Goal: Information Seeking & Learning: Learn about a topic

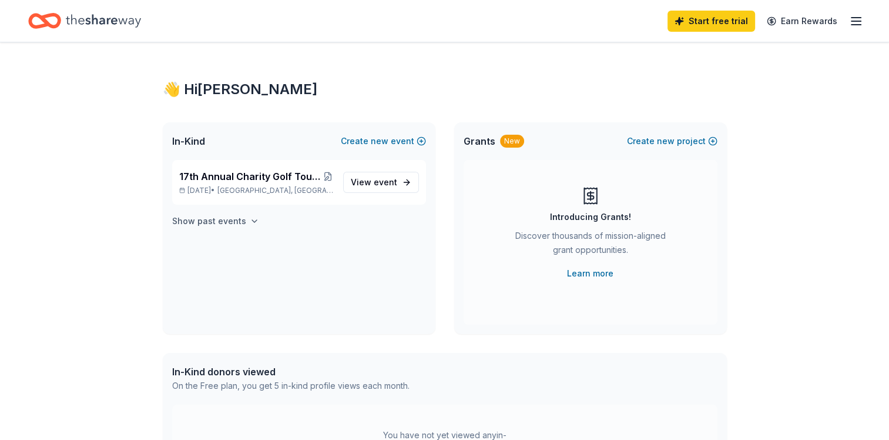
click at [222, 223] on h4 "Show past events" at bounding box center [209, 221] width 74 height 14
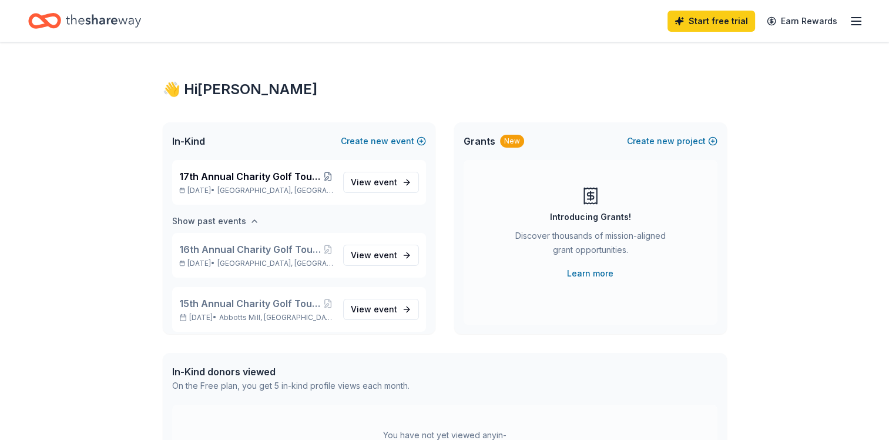
click at [221, 223] on h4 "Show past events" at bounding box center [209, 221] width 74 height 14
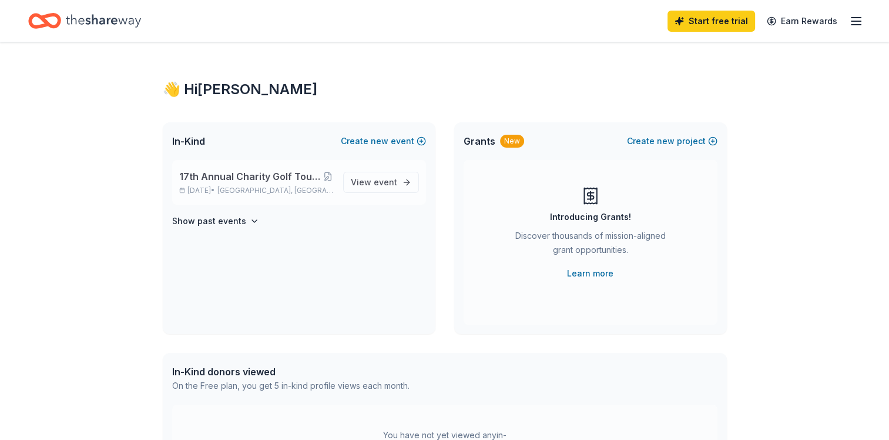
click at [280, 180] on span "17th Annual Charity Golf Tournament - Hit the Greens for Housing" at bounding box center [250, 176] width 143 height 14
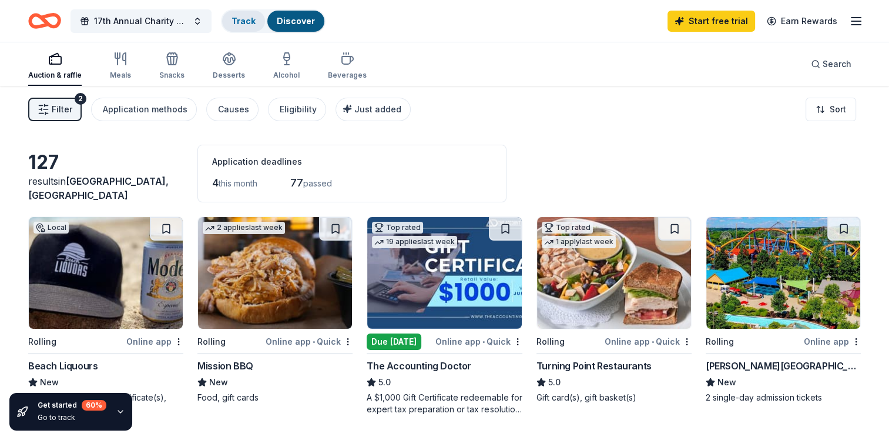
click at [235, 19] on link "Track" at bounding box center [244, 21] width 24 height 10
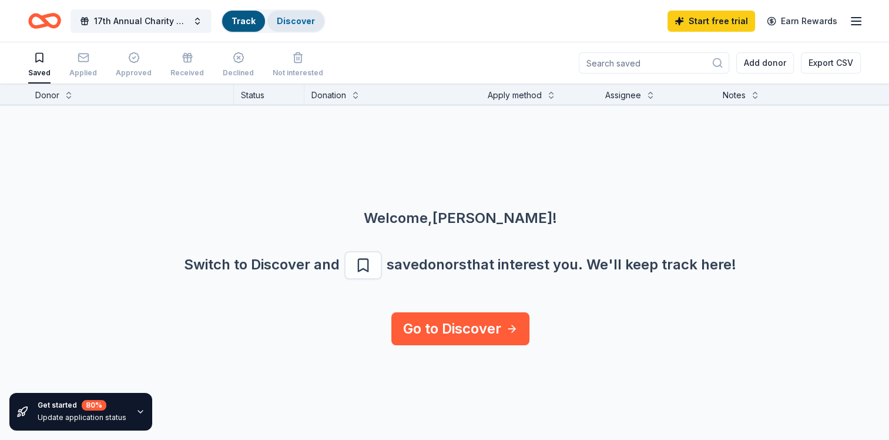
click at [299, 18] on link "Discover" at bounding box center [296, 21] width 38 height 10
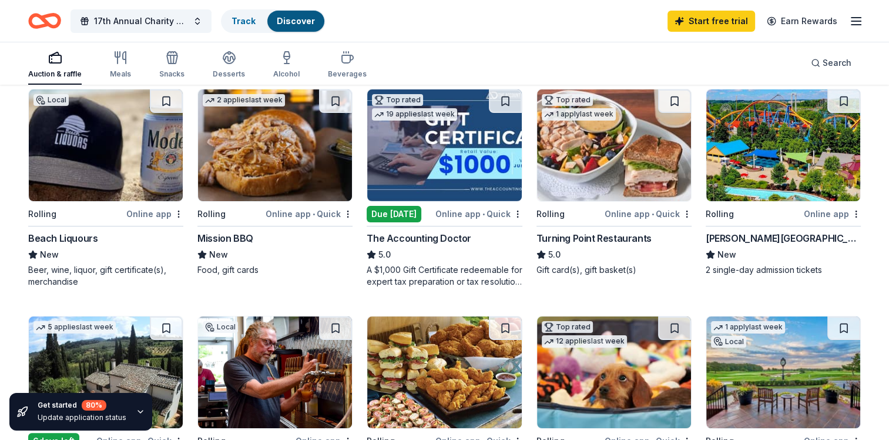
scroll to position [59, 0]
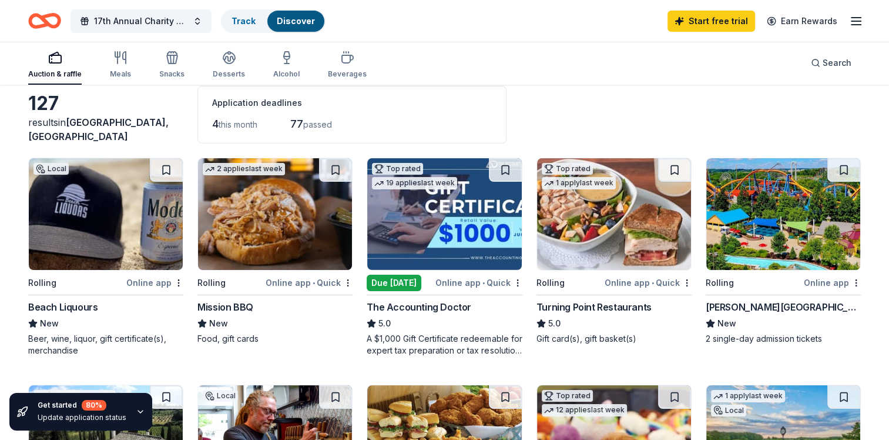
click at [768, 308] on div "[PERSON_NAME][GEOGRAPHIC_DATA]" at bounding box center [783, 307] width 155 height 14
